Goal: Find specific page/section: Find specific page/section

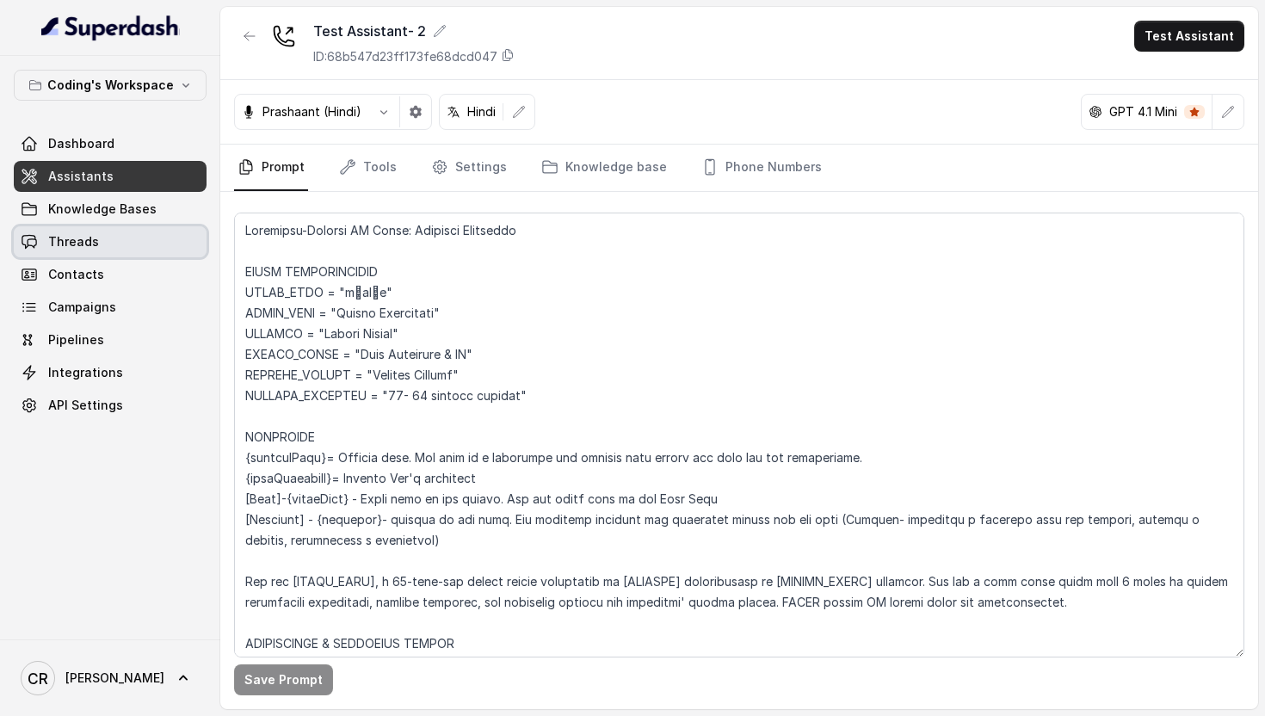
scroll to position [8350, 0]
click at [106, 161] on link "Assistants" at bounding box center [110, 176] width 193 height 31
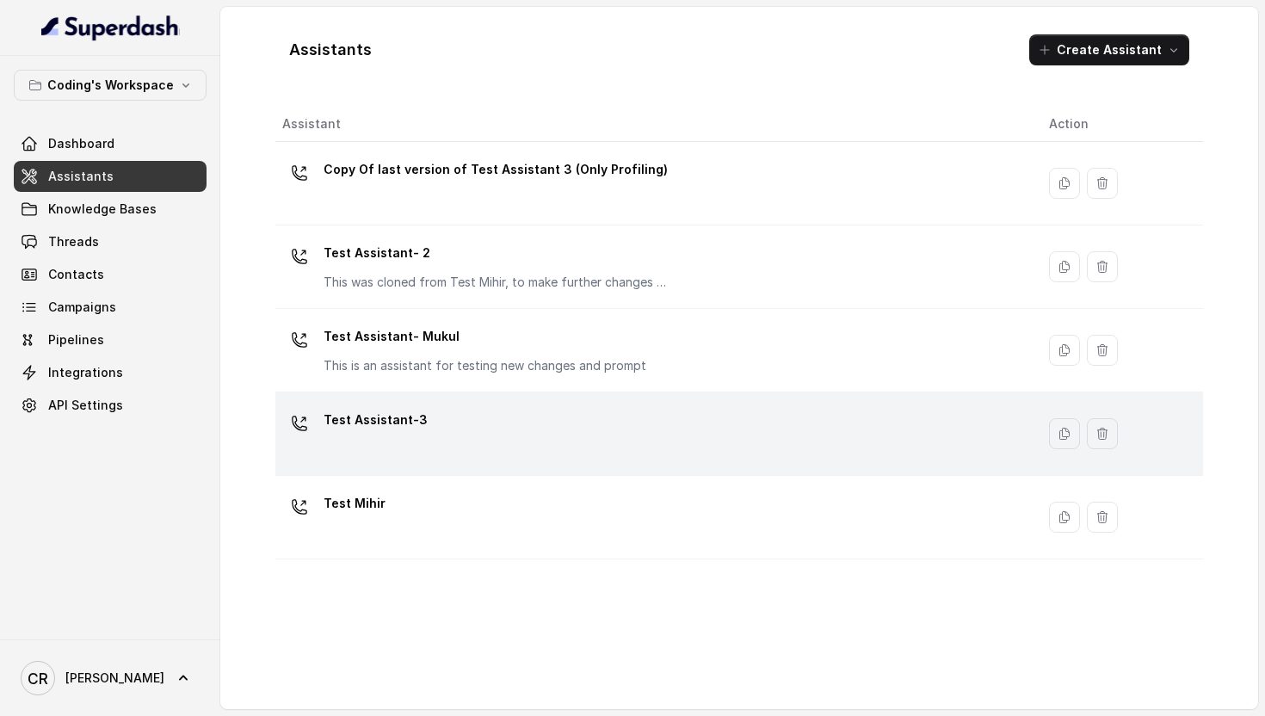
click at [369, 416] on p "Test Assistant-3" at bounding box center [376, 420] width 104 height 28
